Goal: Navigation & Orientation: Find specific page/section

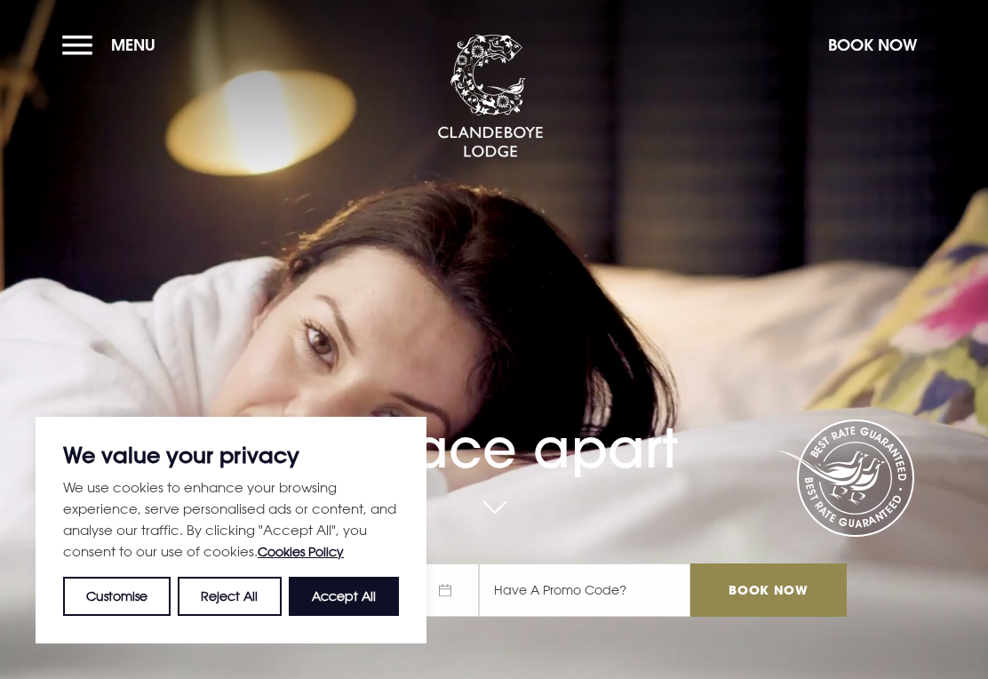
click at [349, 601] on button "Accept All" at bounding box center [344, 596] width 110 height 39
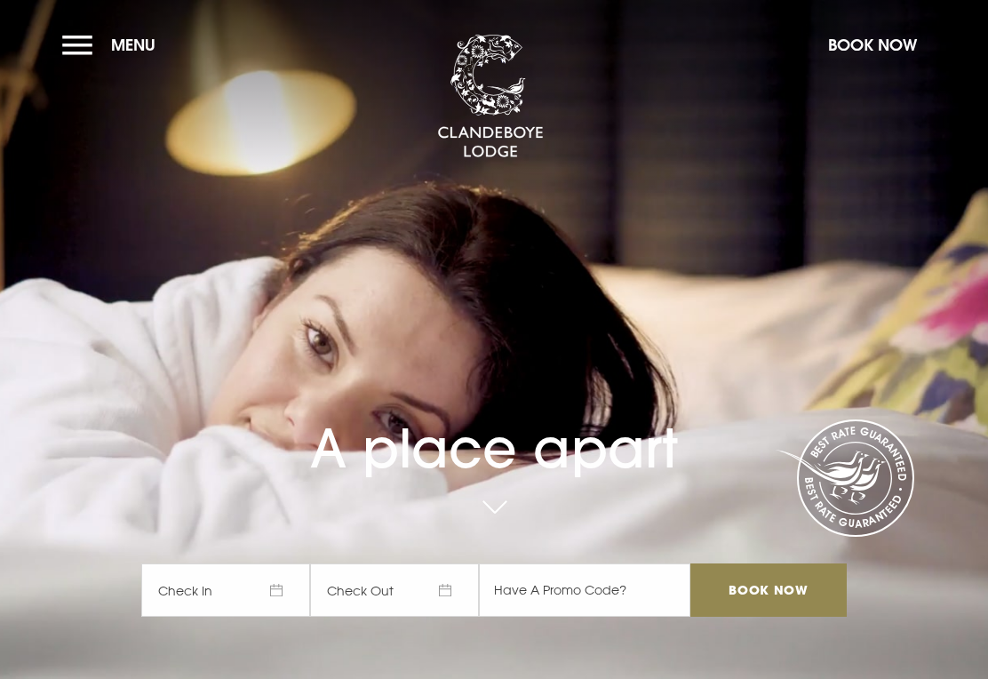
checkbox input "true"
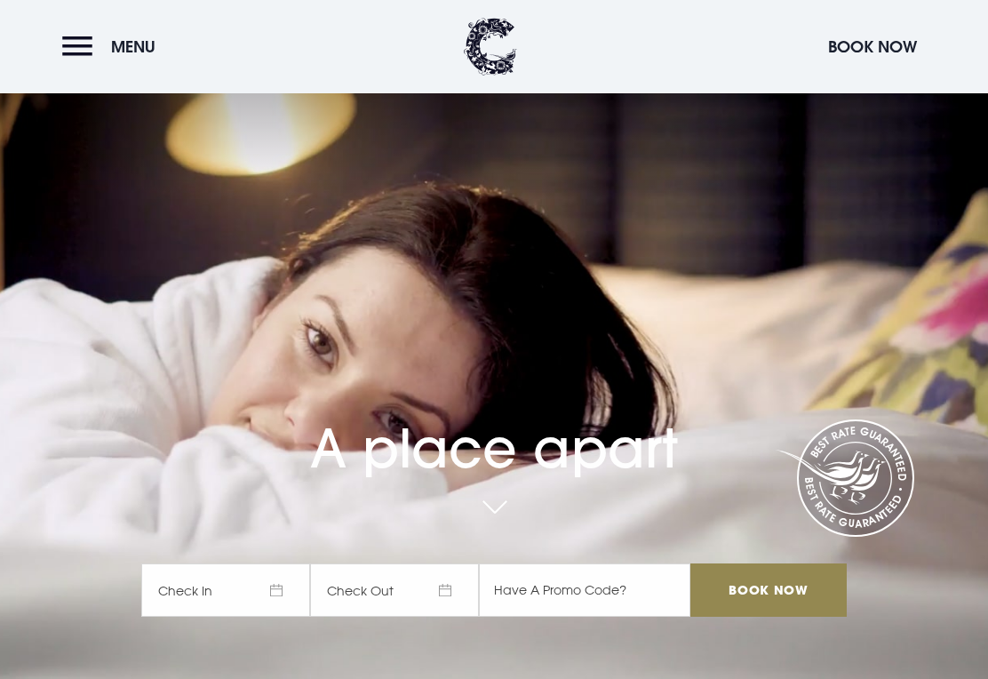
click at [79, 60] on button "Menu" at bounding box center [113, 47] width 102 height 38
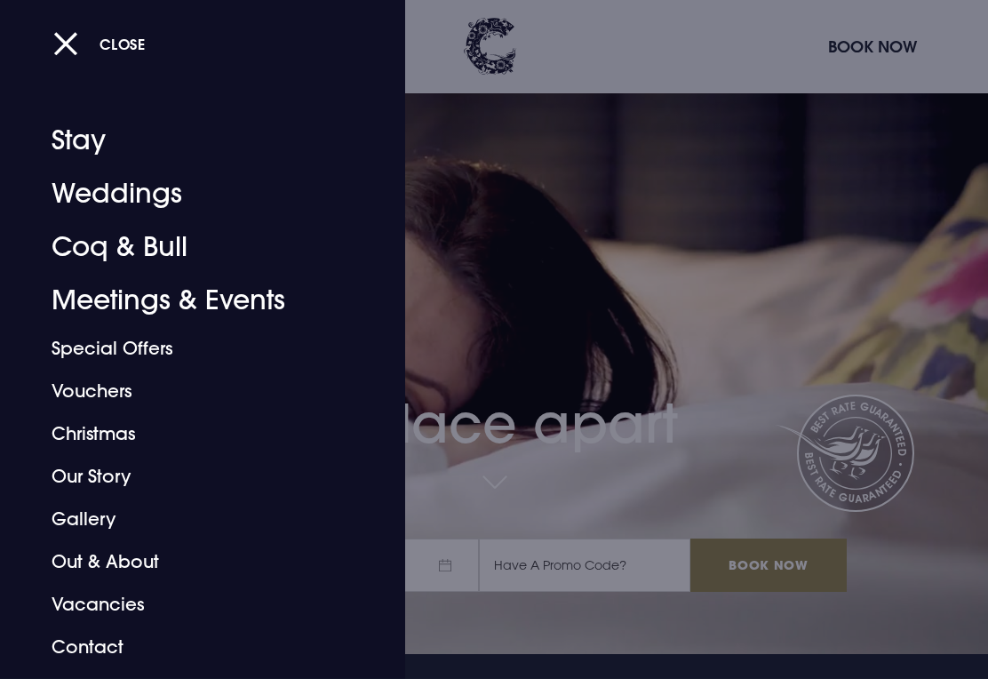
scroll to position [25, 0]
click at [85, 521] on link "Gallery" at bounding box center [191, 518] width 278 height 43
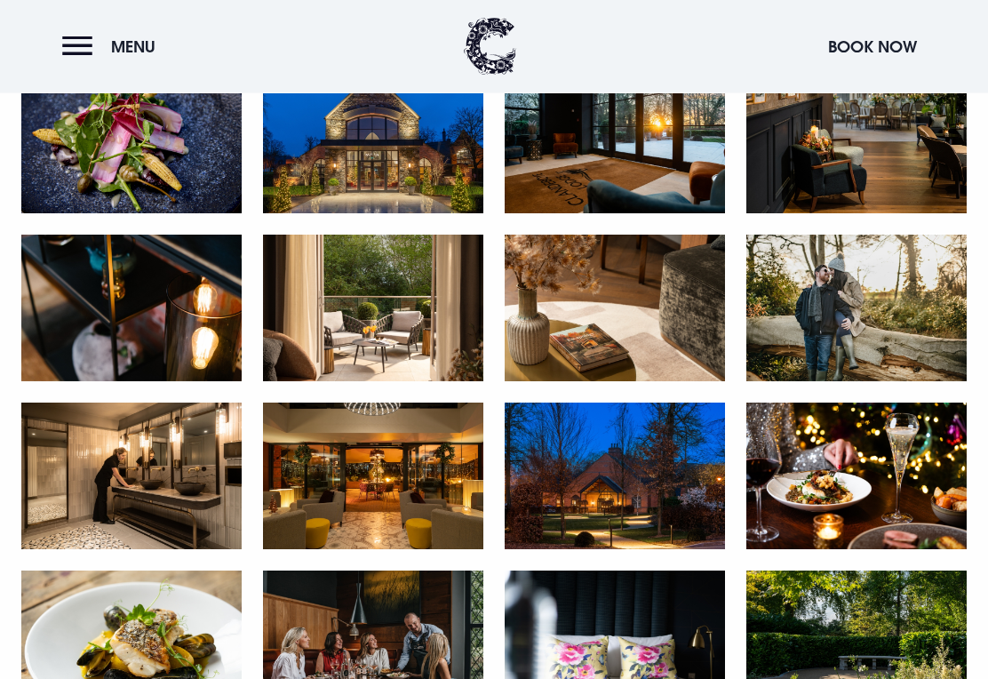
scroll to position [1817, 0]
click at [76, 53] on button "Menu" at bounding box center [113, 47] width 102 height 38
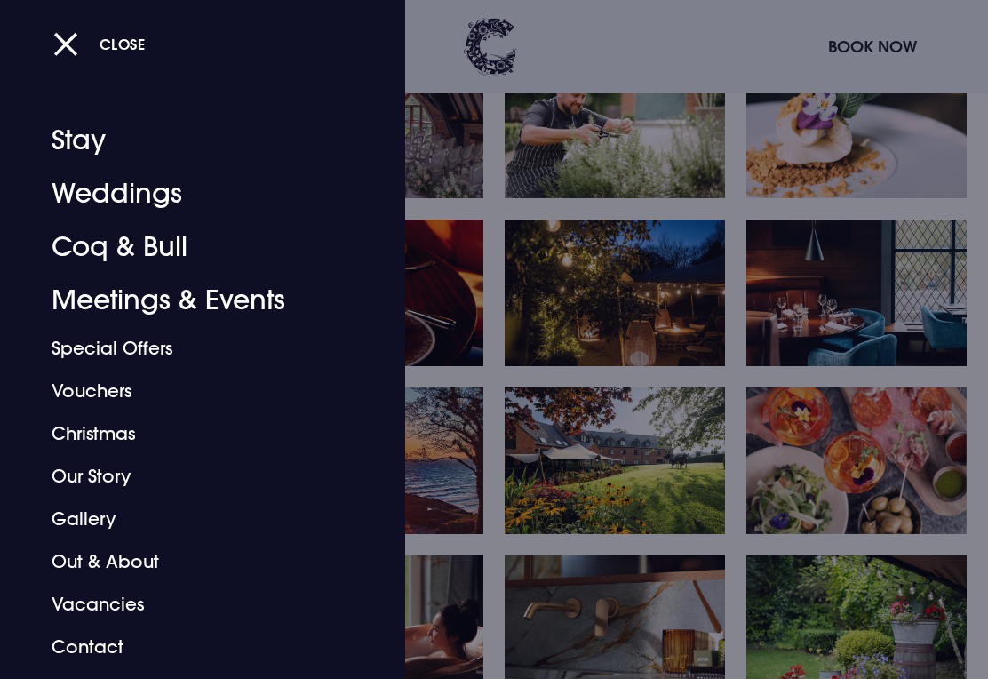
scroll to position [1157, 0]
